Goal: Task Accomplishment & Management: Use online tool/utility

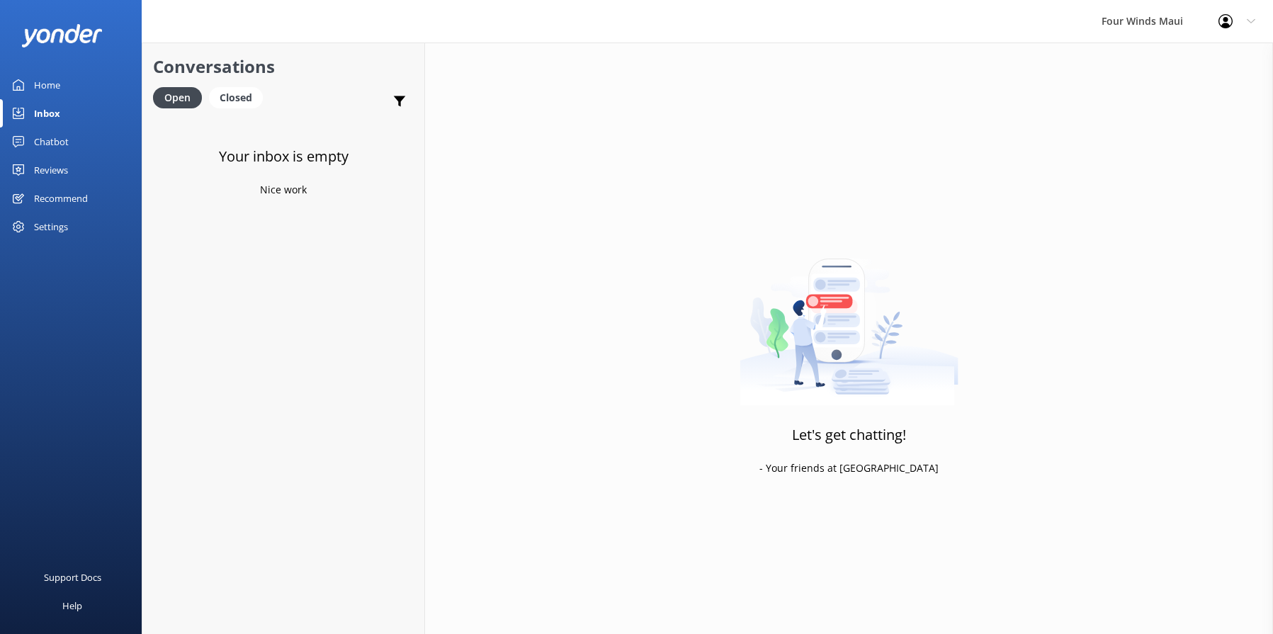
click at [46, 86] on div "Home" at bounding box center [47, 85] width 26 height 28
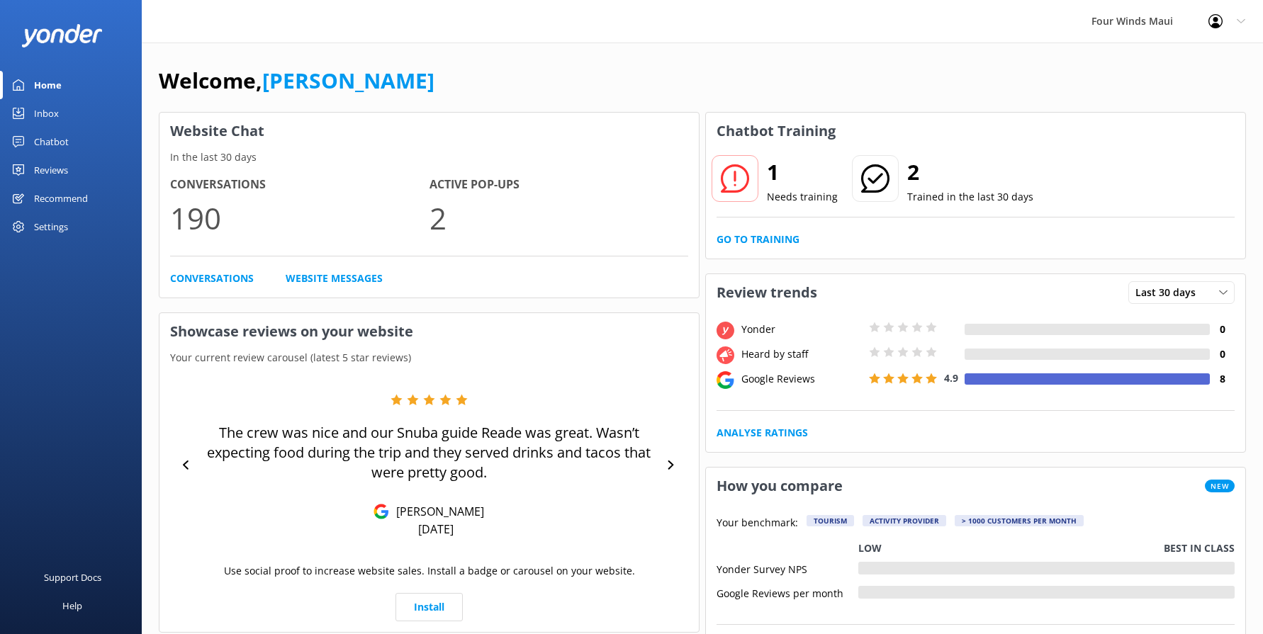
click at [51, 134] on div "Chatbot" at bounding box center [51, 142] width 35 height 28
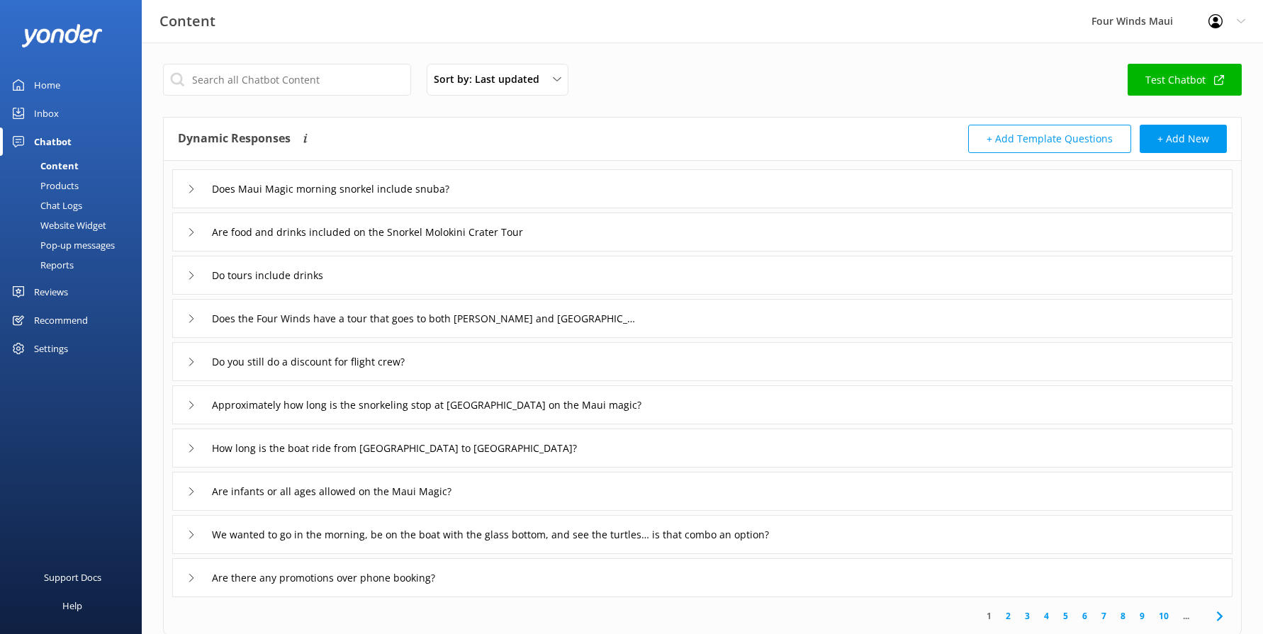
click at [59, 113] on link "Inbox" at bounding box center [71, 113] width 142 height 28
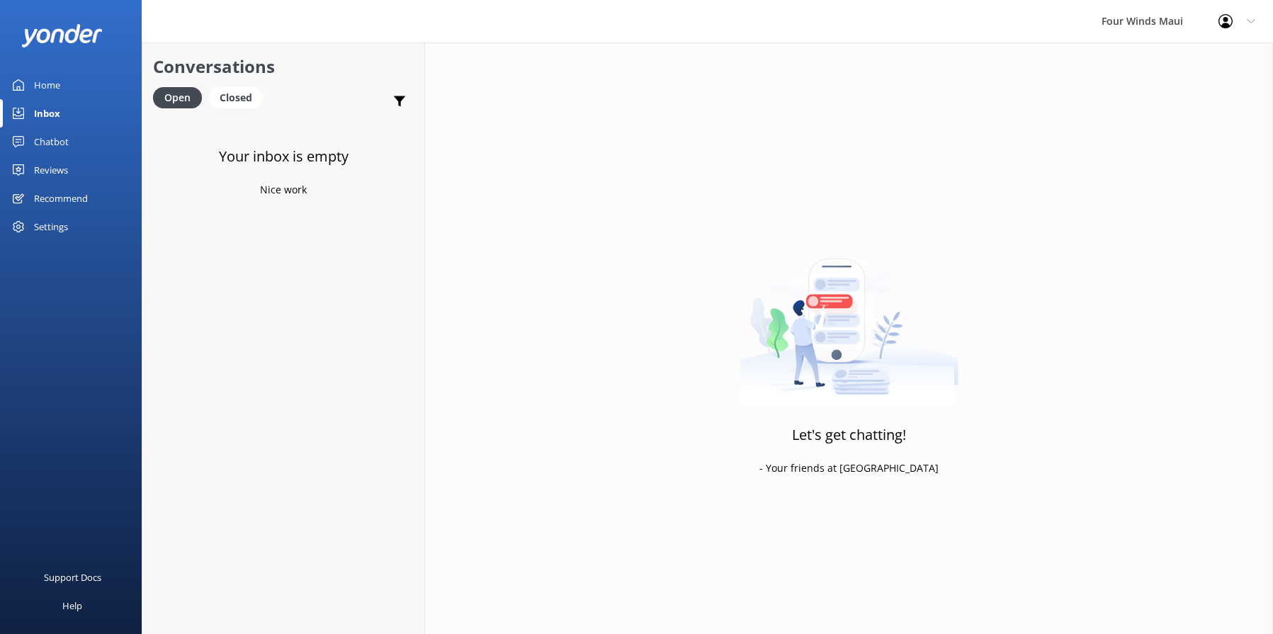
click at [52, 79] on div "Home" at bounding box center [47, 85] width 26 height 28
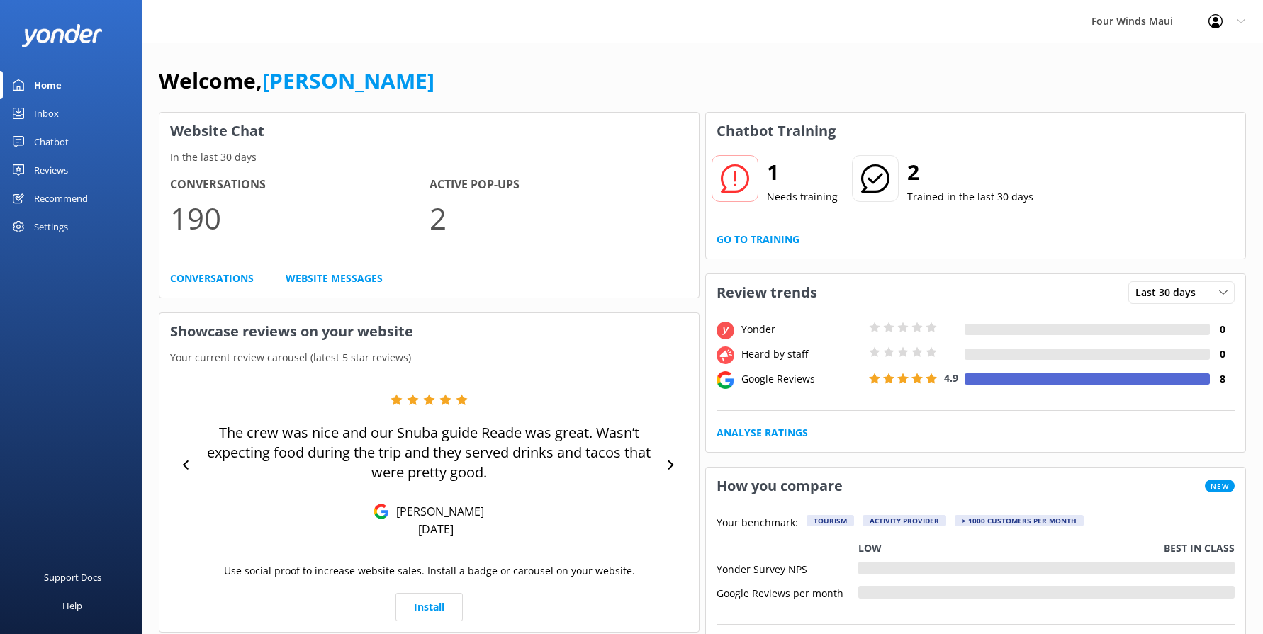
click at [52, 143] on div "Chatbot" at bounding box center [51, 142] width 35 height 28
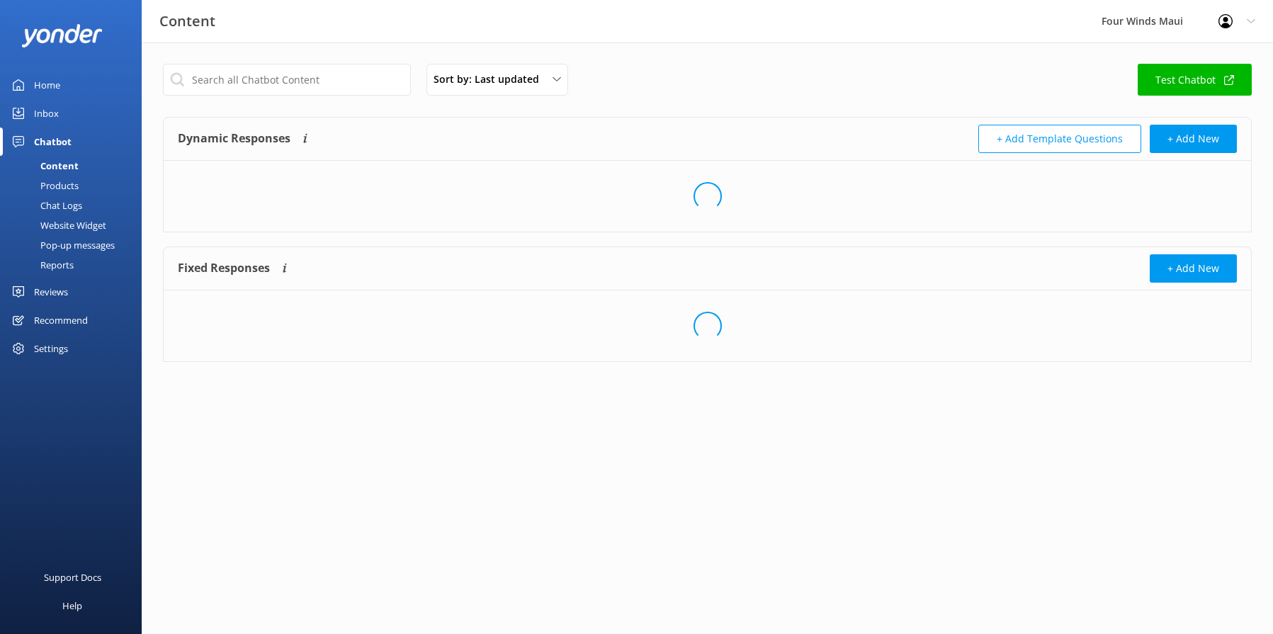
click at [78, 206] on div "Chat Logs" at bounding box center [46, 206] width 74 height 20
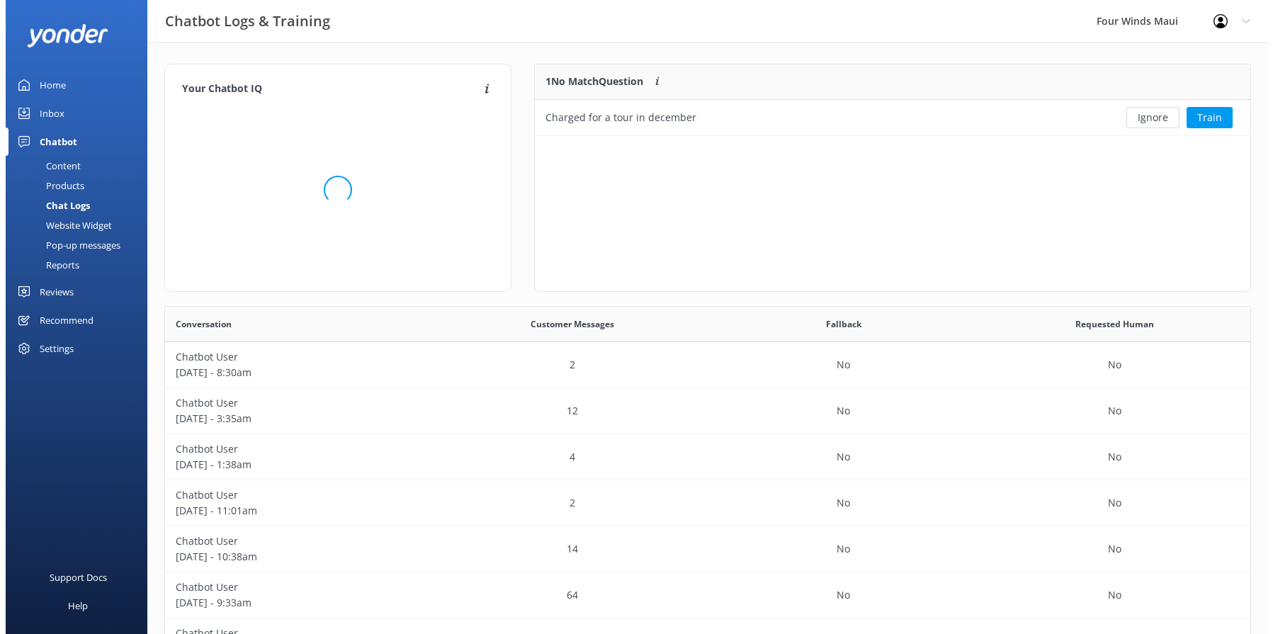
scroll to position [61, 705]
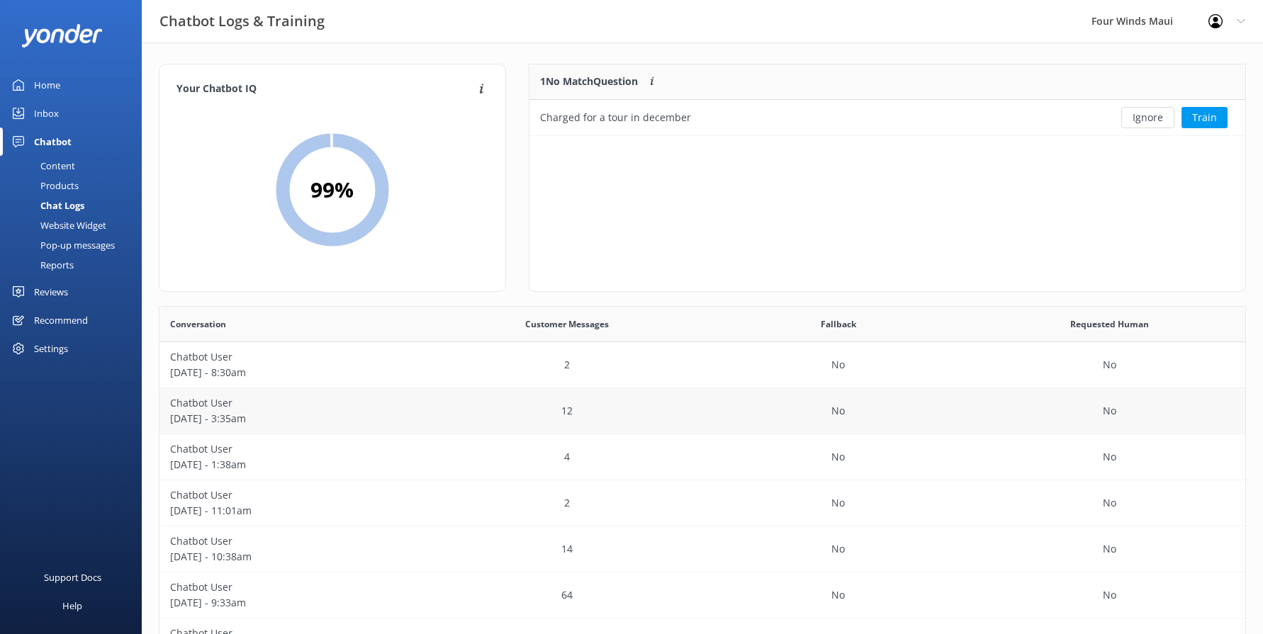
click at [408, 407] on p "Chatbot User" at bounding box center [295, 403] width 250 height 16
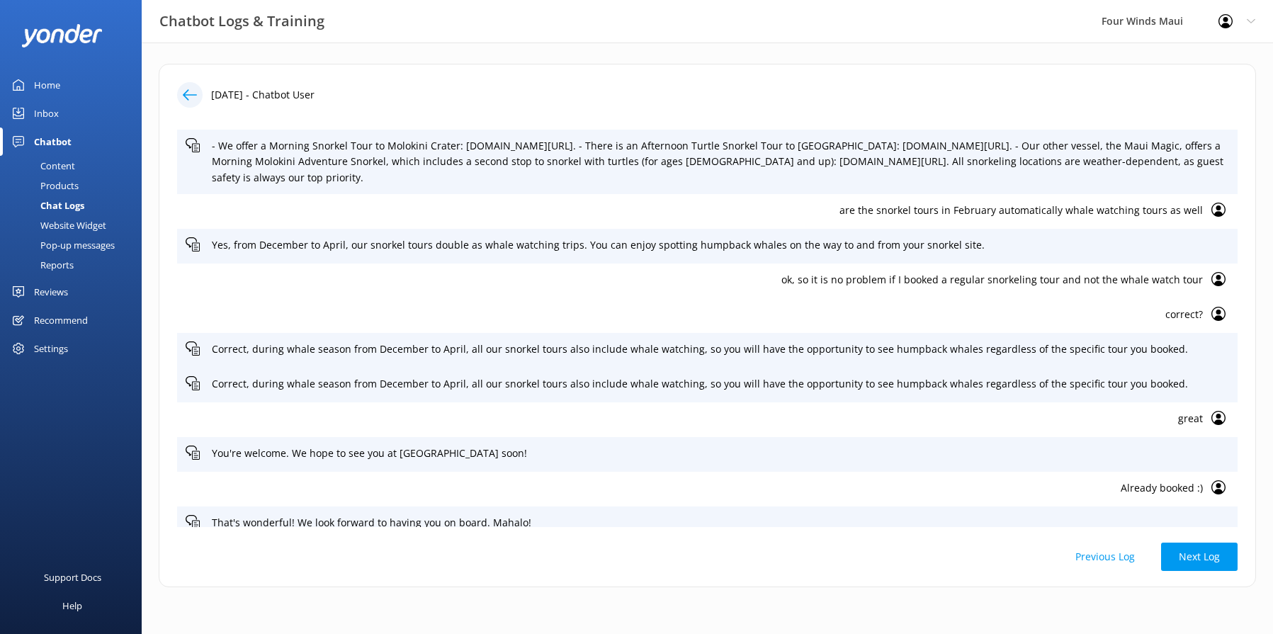
scroll to position [112, 0]
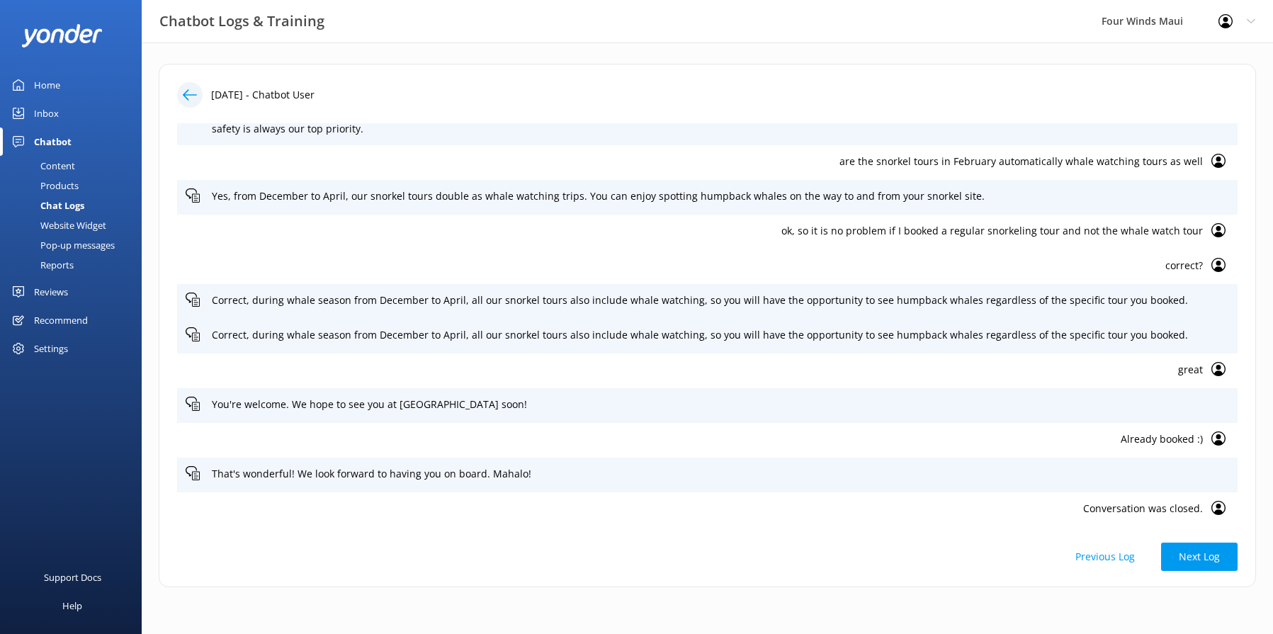
click at [177, 91] on div at bounding box center [190, 95] width 26 height 26
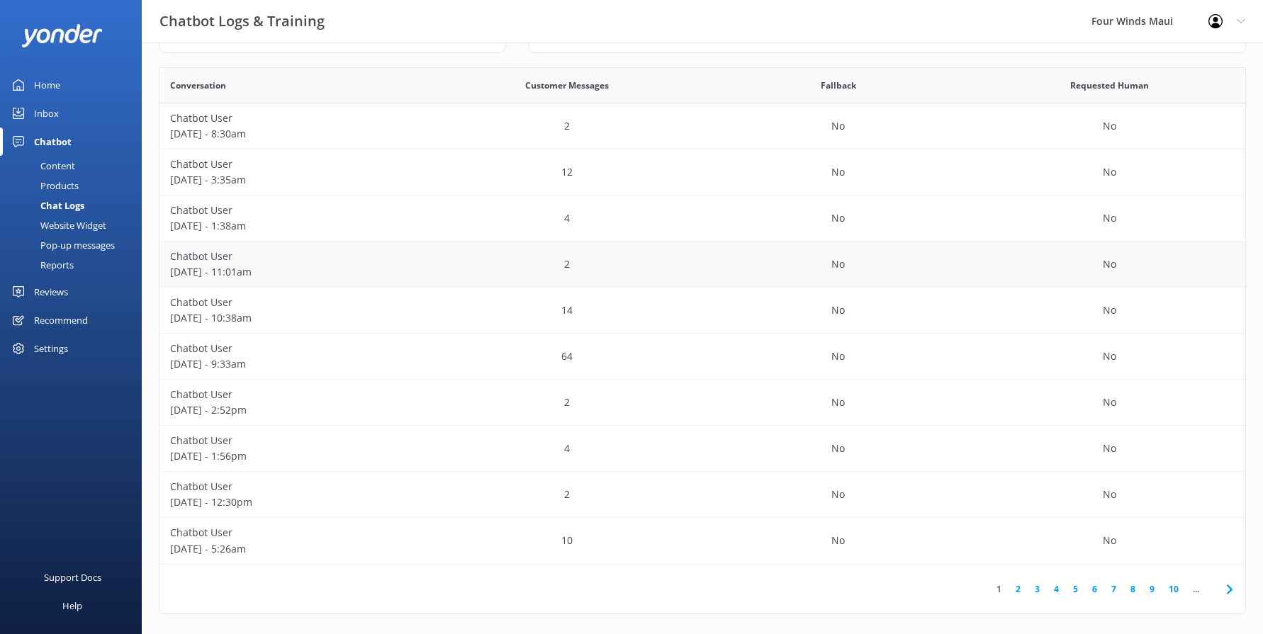
scroll to position [247, 0]
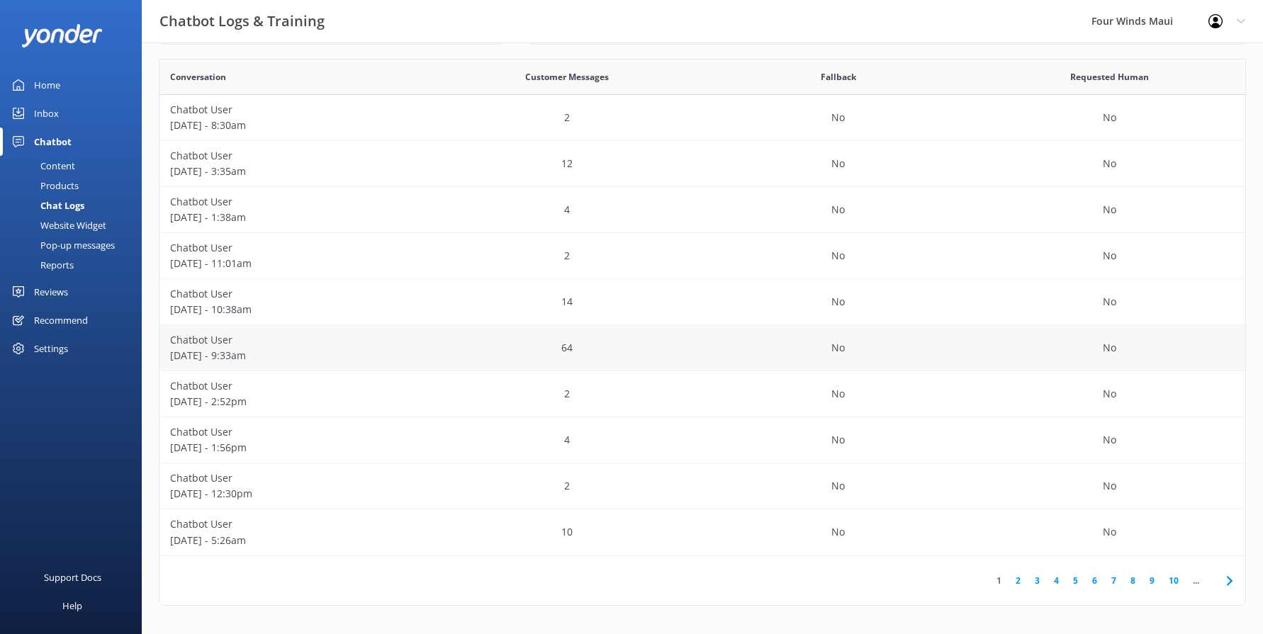
click at [534, 355] on div "64" at bounding box center [566, 348] width 271 height 46
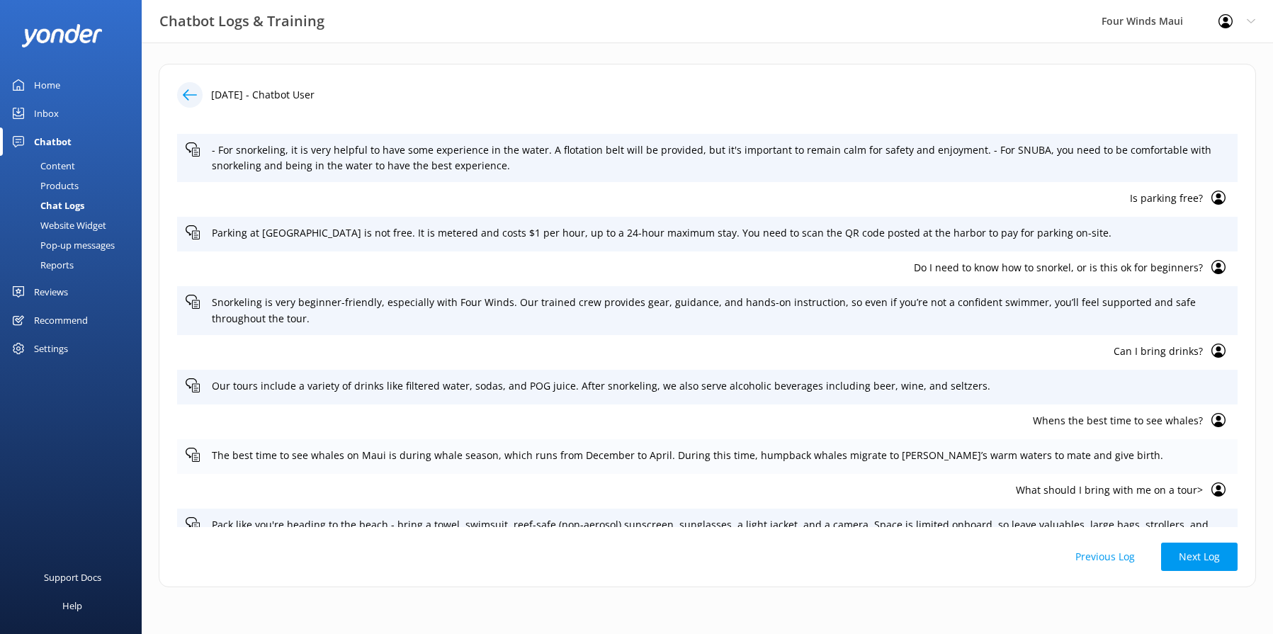
scroll to position [1063, 0]
